Goal: Use online tool/utility: Utilize a website feature to perform a specific function

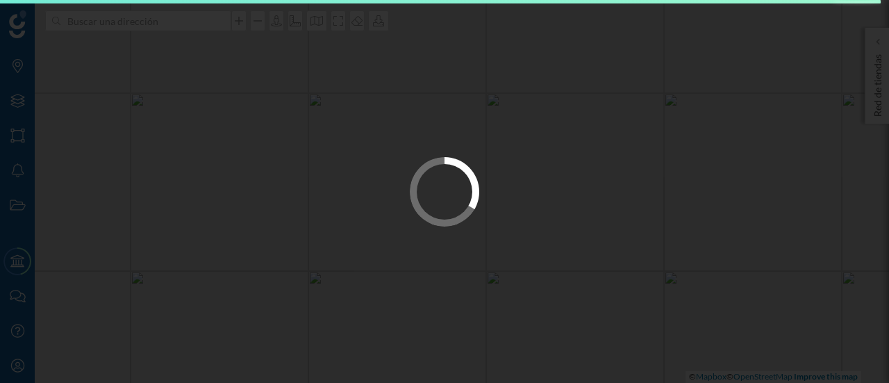
click at [443, 363] on div at bounding box center [444, 191] width 889 height 383
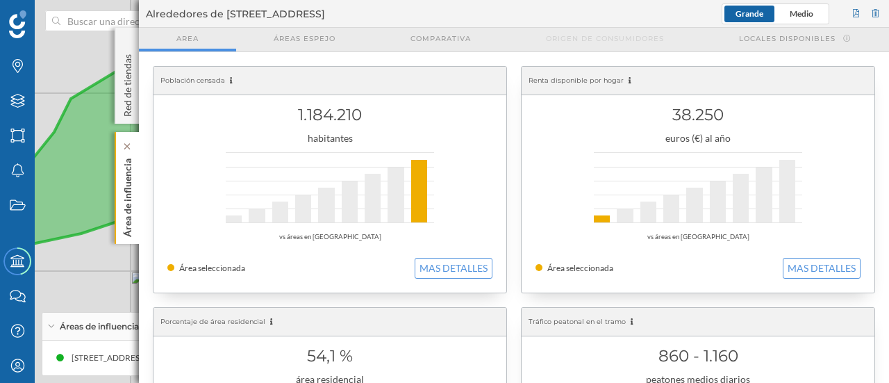
click at [124, 184] on p "Área de influencia" at bounding box center [128, 195] width 14 height 84
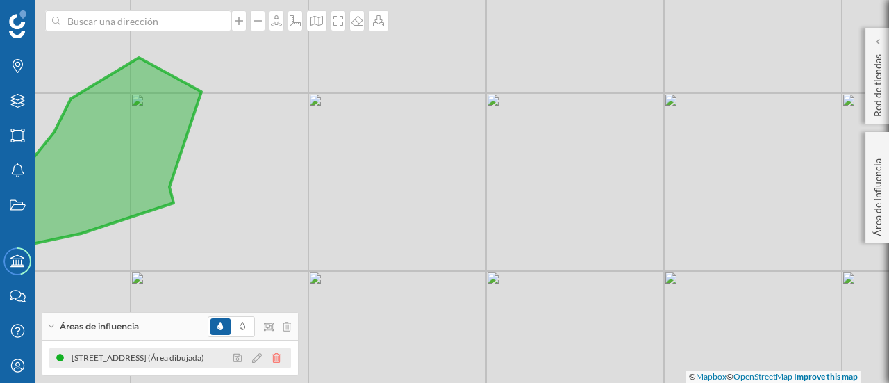
click at [274, 355] on icon at bounding box center [276, 358] width 8 height 10
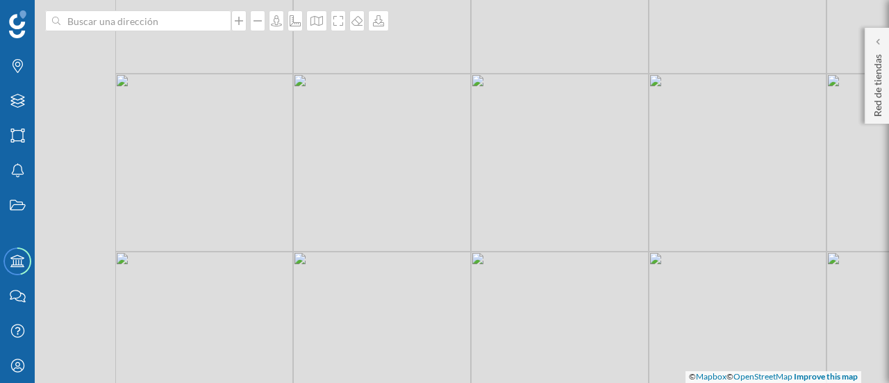
drag, startPoint x: 218, startPoint y: 210, endPoint x: 501, endPoint y: 117, distance: 298.3
click at [501, 117] on div "© Mapbox © OpenStreetMap Improve this map" at bounding box center [444, 191] width 889 height 383
drag, startPoint x: 240, startPoint y: 297, endPoint x: 567, endPoint y: 63, distance: 401.8
click at [567, 63] on div "© Mapbox © OpenStreetMap Improve this map" at bounding box center [444, 191] width 889 height 383
drag, startPoint x: 363, startPoint y: 327, endPoint x: 361, endPoint y: 135, distance: 192.4
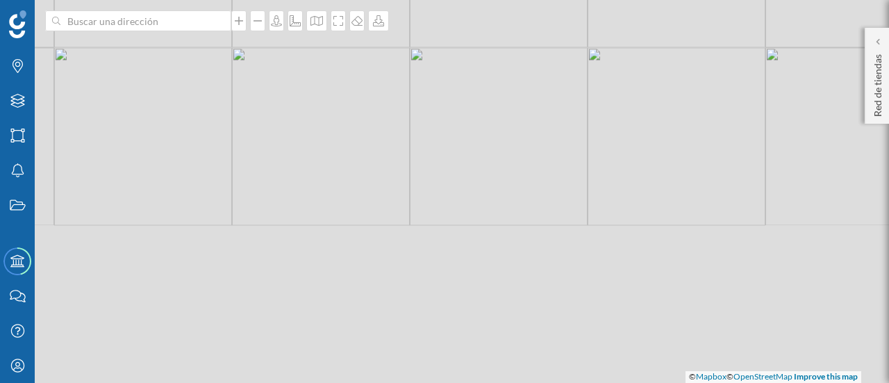
click at [361, 135] on div "© Mapbox © OpenStreetMap Improve this map" at bounding box center [444, 191] width 889 height 383
drag, startPoint x: 396, startPoint y: 233, endPoint x: 350, endPoint y: 178, distance: 71.0
click at [350, 178] on div "© Mapbox © OpenStreetMap Improve this map" at bounding box center [444, 191] width 889 height 383
drag, startPoint x: 350, startPoint y: 178, endPoint x: 318, endPoint y: 166, distance: 34.3
click at [318, 166] on div "© Mapbox © OpenStreetMap Improve this map" at bounding box center [444, 191] width 889 height 383
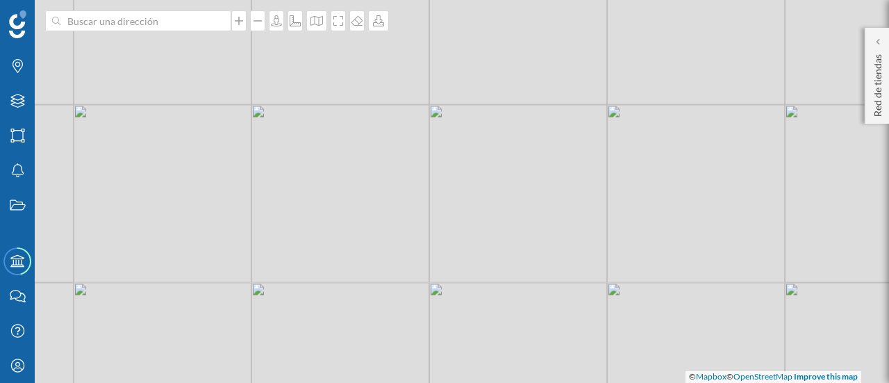
click at [318, 166] on div "© Mapbox © OpenStreetMap Improve this map" at bounding box center [444, 191] width 889 height 383
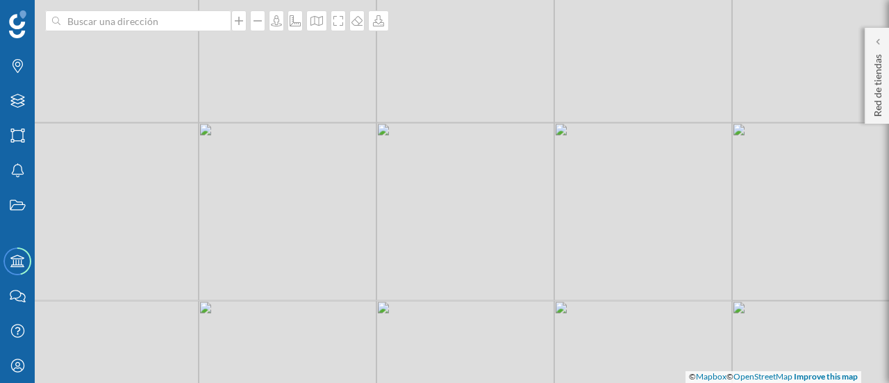
drag, startPoint x: 318, startPoint y: 166, endPoint x: 323, endPoint y: 151, distance: 15.4
click at [323, 151] on div "© Mapbox © OpenStreetMap Improve this map" at bounding box center [444, 191] width 889 height 383
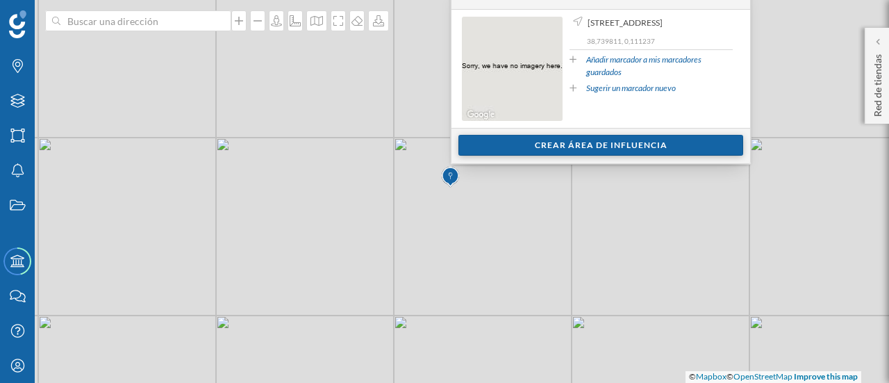
click at [540, 153] on div "Crear área de influencia" at bounding box center [600, 145] width 285 height 21
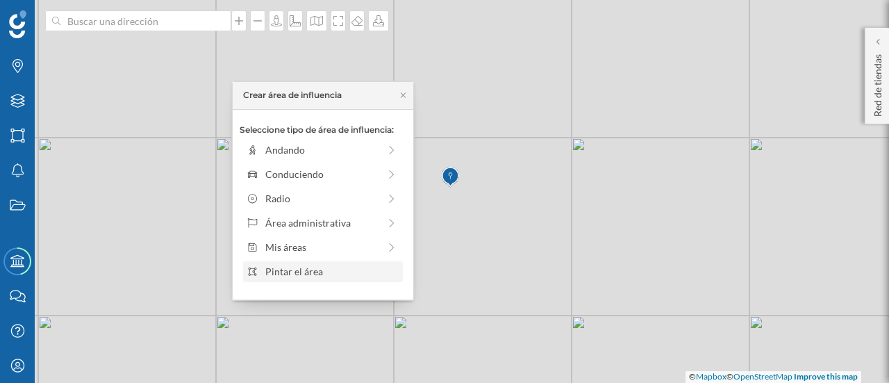
click at [330, 269] on div "Pintar el área" at bounding box center [331, 271] width 133 height 15
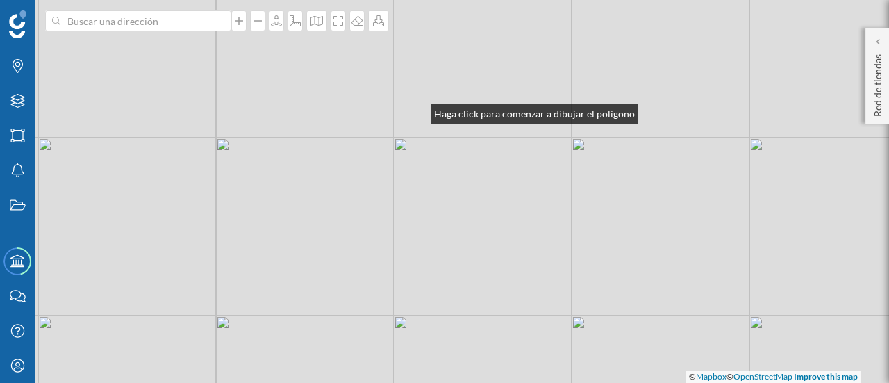
click at [417, 110] on div "© Mapbox © OpenStreetMap Improve this map" at bounding box center [444, 191] width 889 height 383
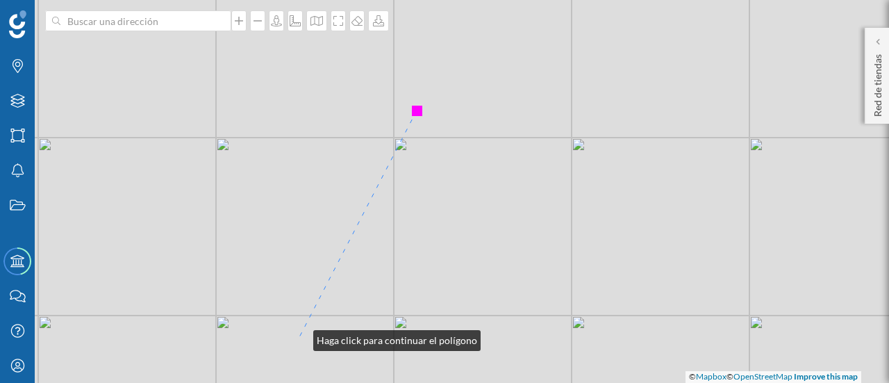
click at [299, 337] on div "© Mapbox © OpenStreetMap Improve this map" at bounding box center [444, 191] width 889 height 383
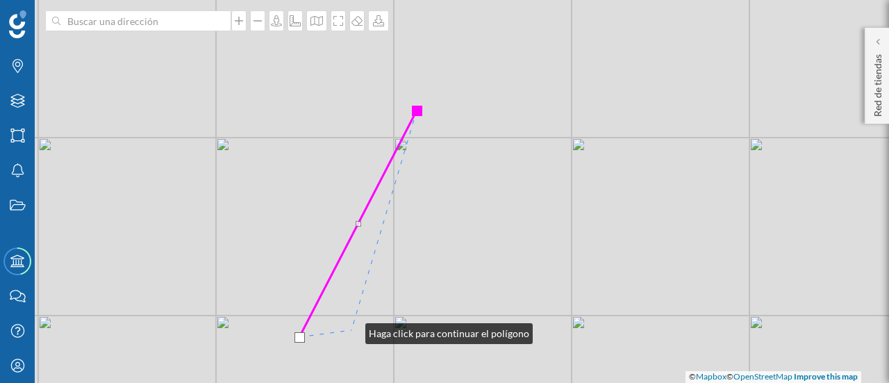
click at [351, 330] on div "© Mapbox © OpenStreetMap Improve this map" at bounding box center [444, 191] width 889 height 383
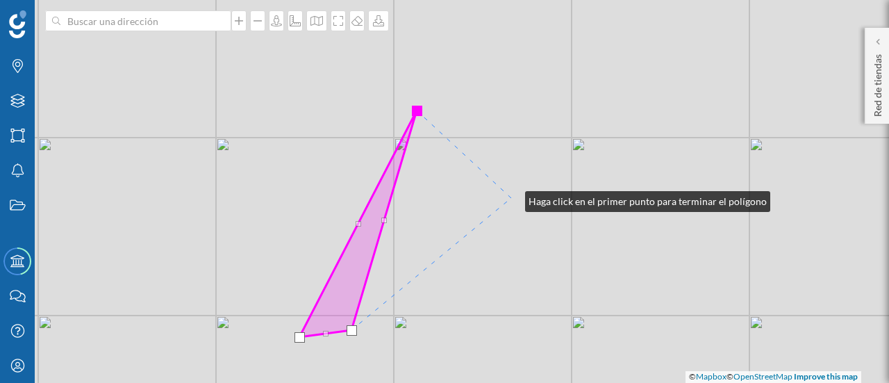
click at [511, 198] on div "© Mapbox © OpenStreetMap Improve this map" at bounding box center [444, 191] width 889 height 383
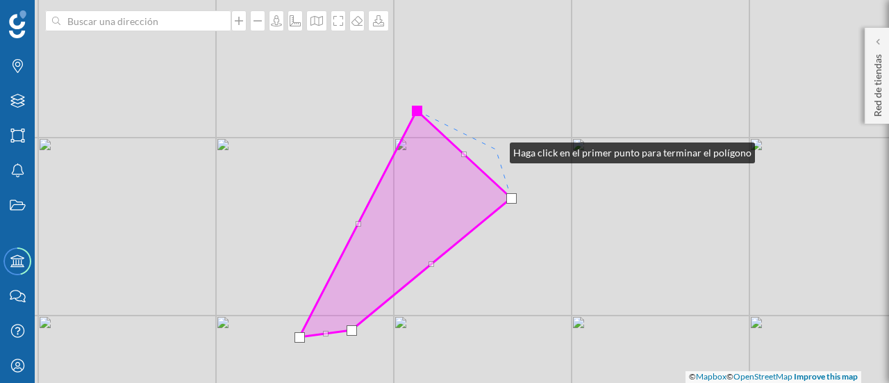
click at [496, 149] on div "© Mapbox © OpenStreetMap Improve this map" at bounding box center [444, 191] width 889 height 383
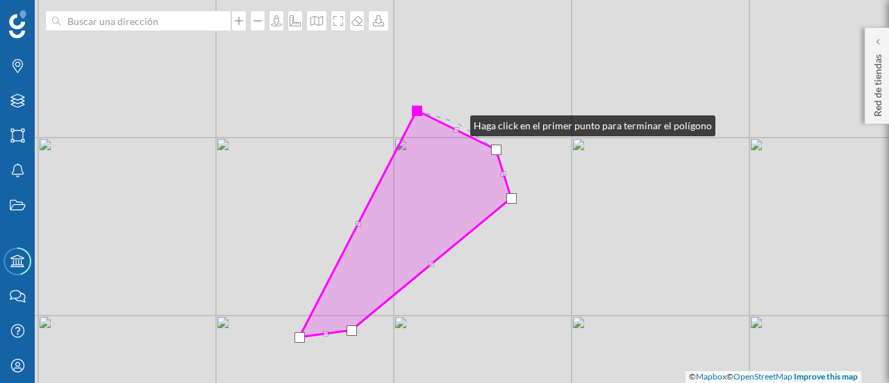
click at [456, 122] on div "© Mapbox © OpenStreetMap Improve this map" at bounding box center [444, 191] width 889 height 383
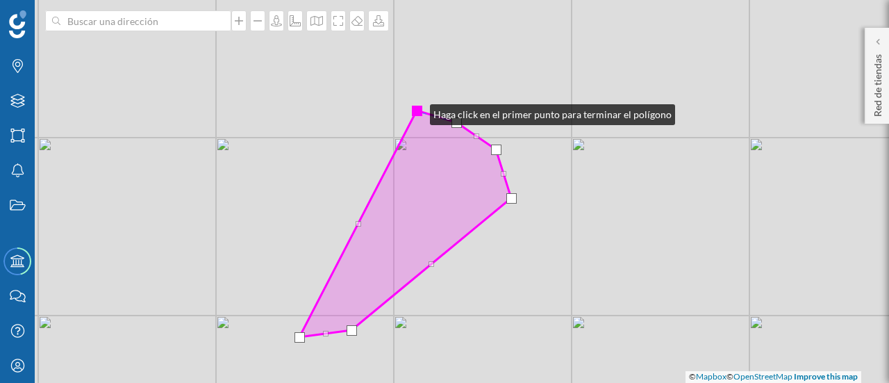
click at [416, 111] on div at bounding box center [417, 111] width 10 height 10
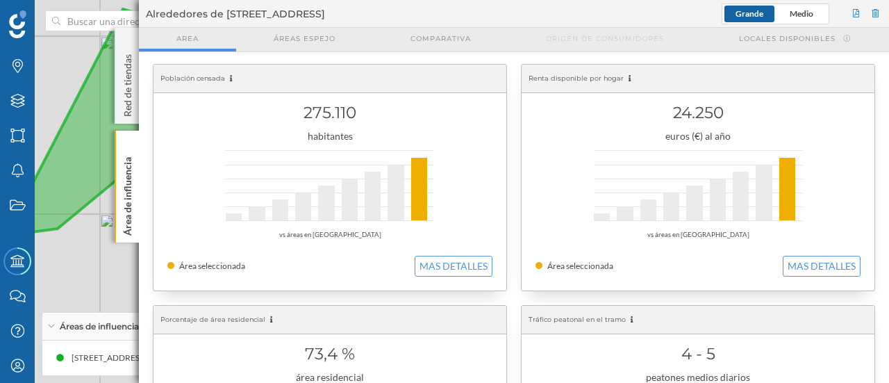
scroll to position [3, 0]
click at [462, 260] on button "MAS DETALLES" at bounding box center [454, 264] width 78 height 21
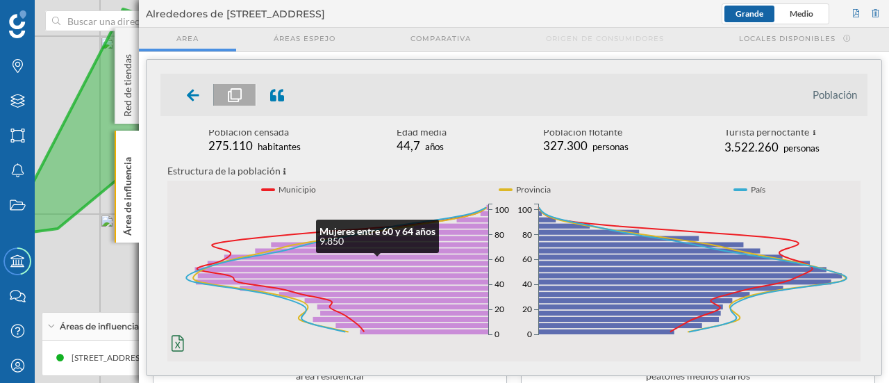
scroll to position [6, 0]
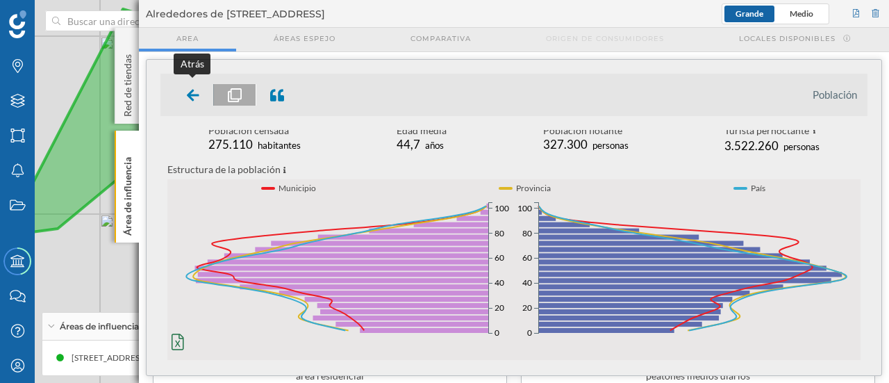
click at [190, 94] on icon at bounding box center [193, 95] width 13 height 12
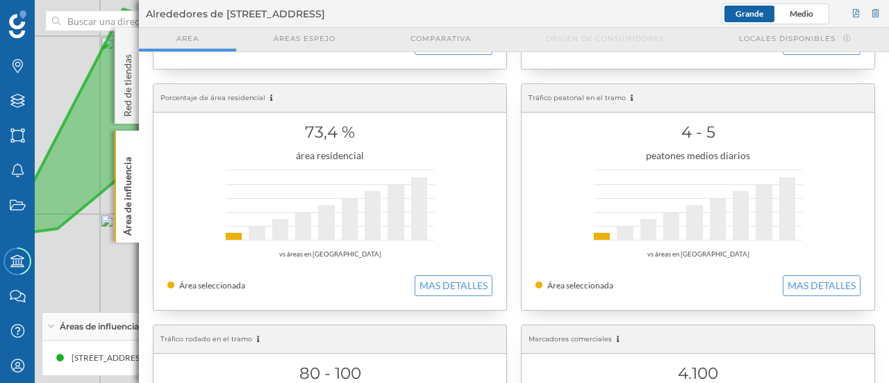
scroll to position [379, 0]
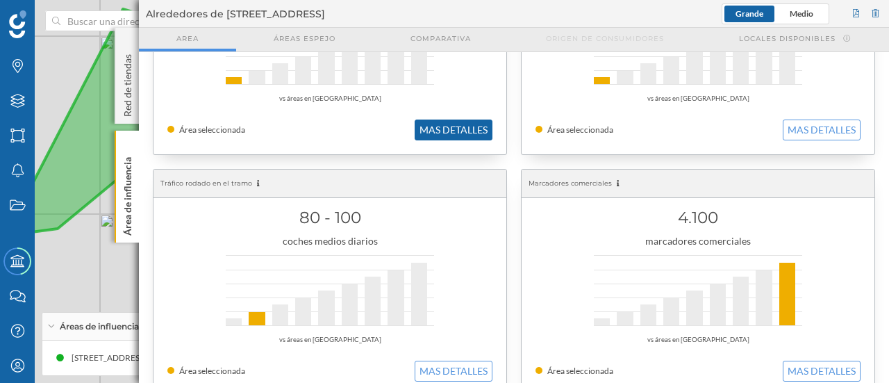
click at [438, 131] on button "MAS DETALLES" at bounding box center [454, 129] width 78 height 21
